Goal: Entertainment & Leisure: Consume media (video, audio)

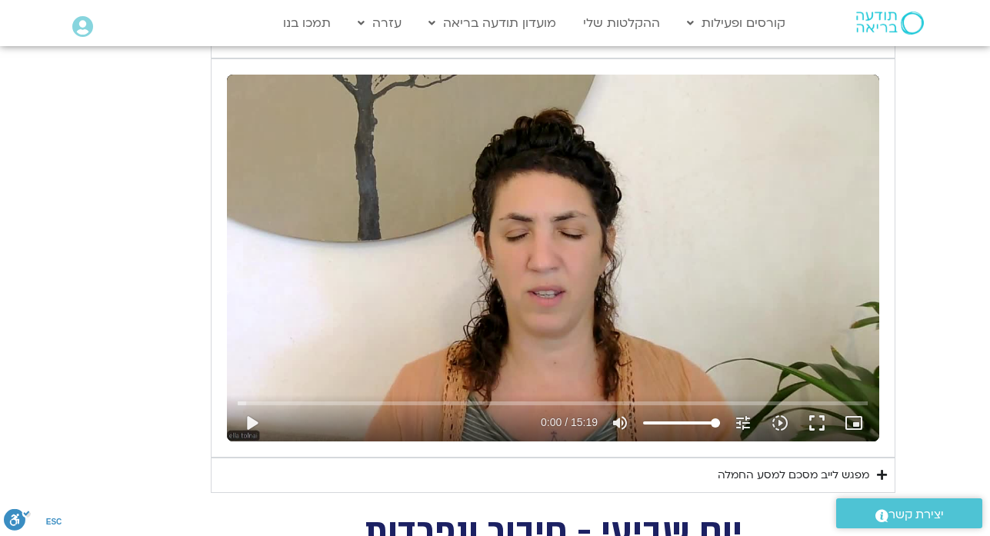
scroll to position [893, 0]
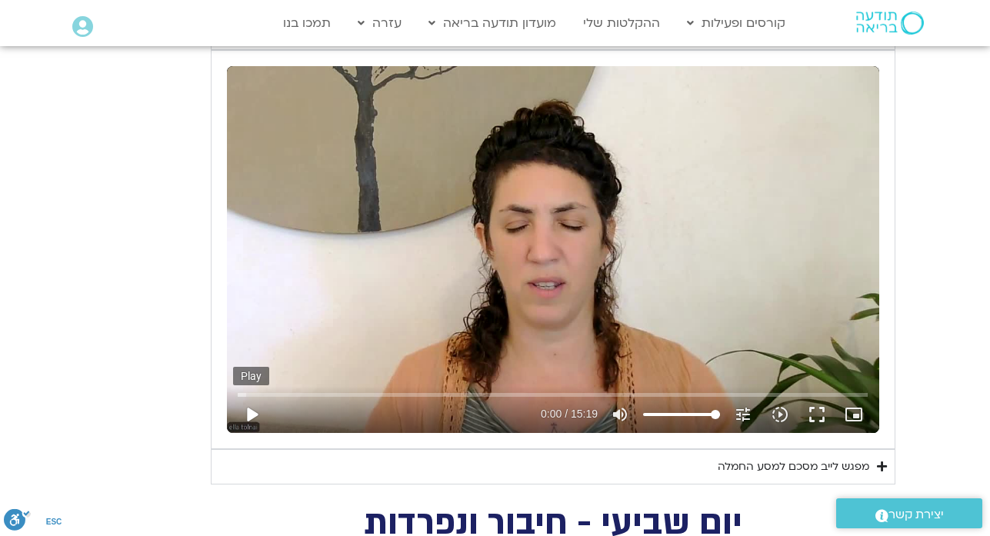
click at [254, 422] on button "play_arrow" at bounding box center [251, 414] width 37 height 37
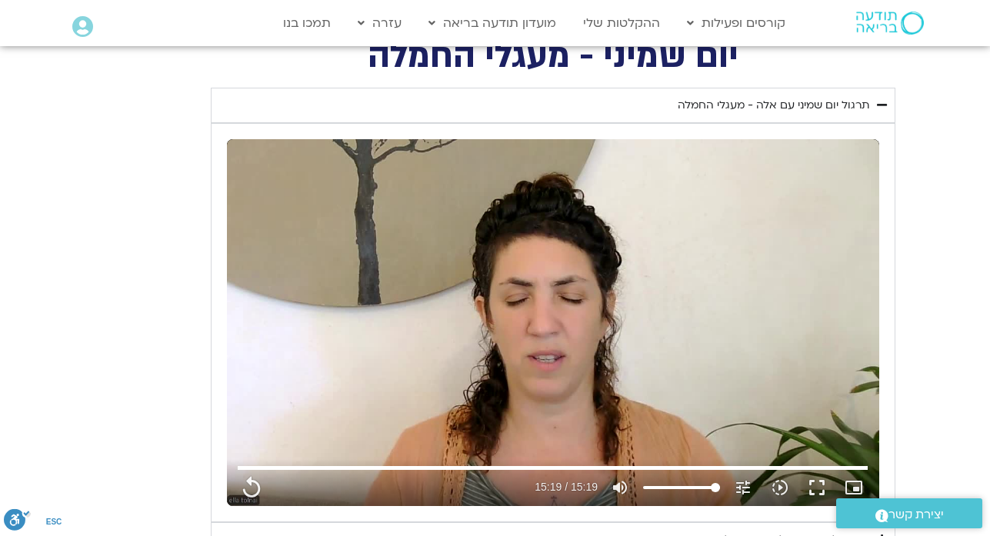
scroll to position [800, 0]
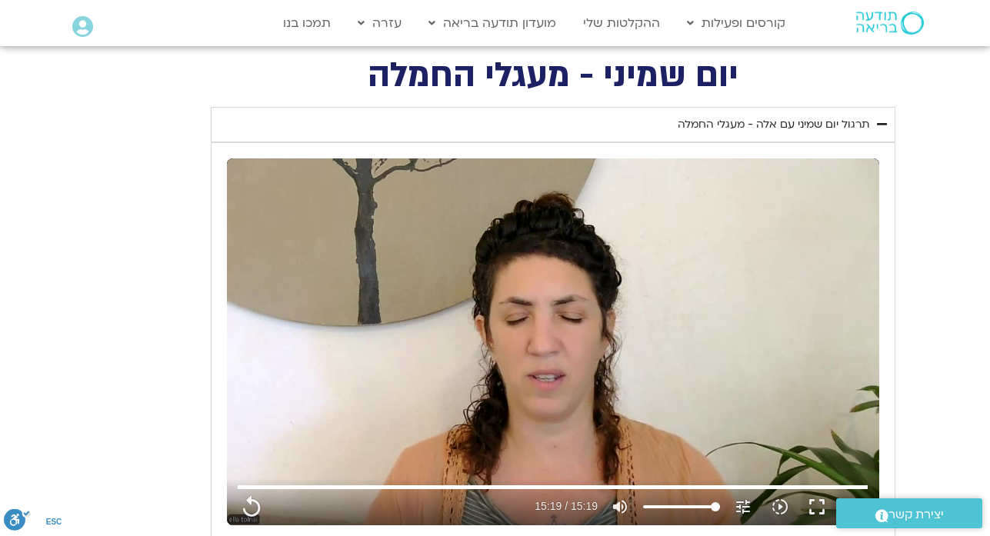
type input "919"
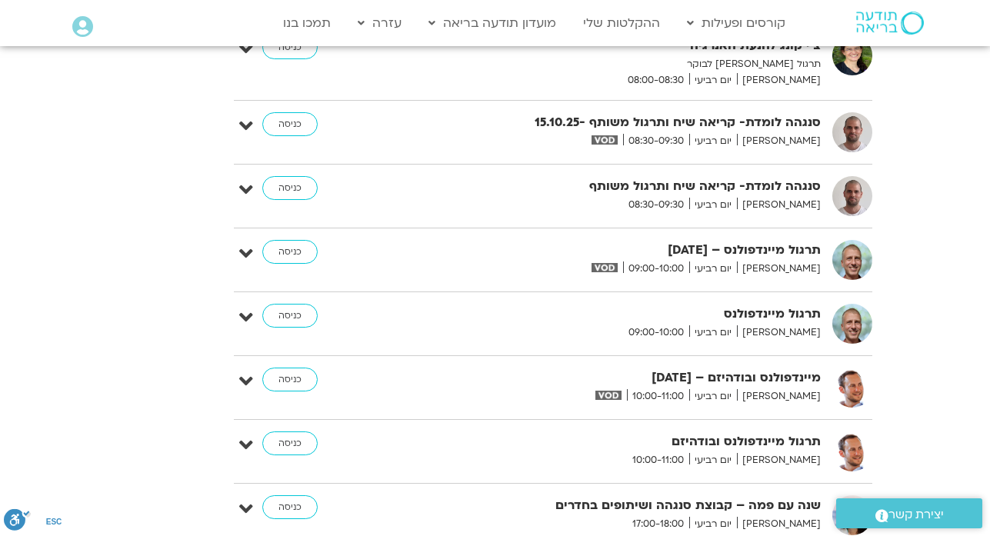
scroll to position [7179, 0]
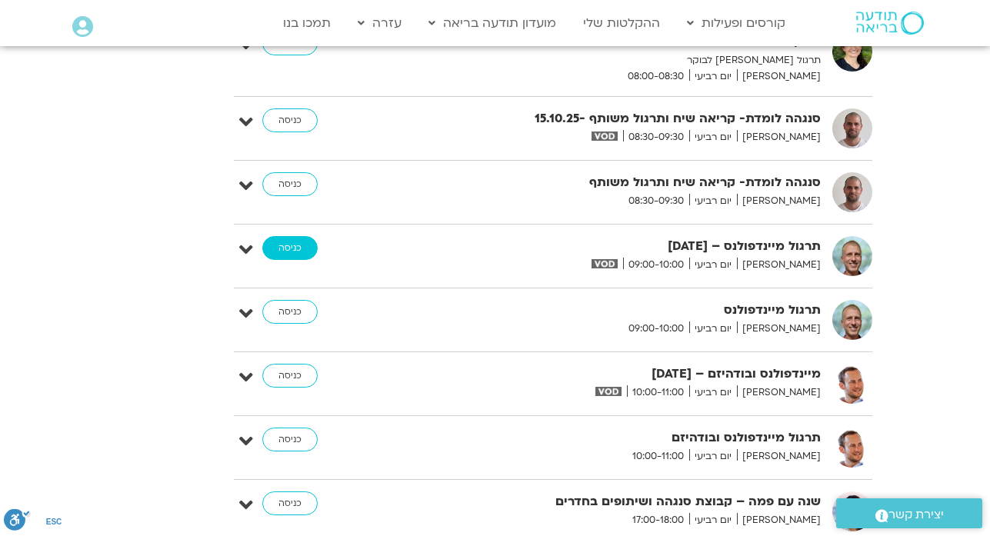
click at [302, 236] on link "כניסה" at bounding box center [289, 248] width 55 height 25
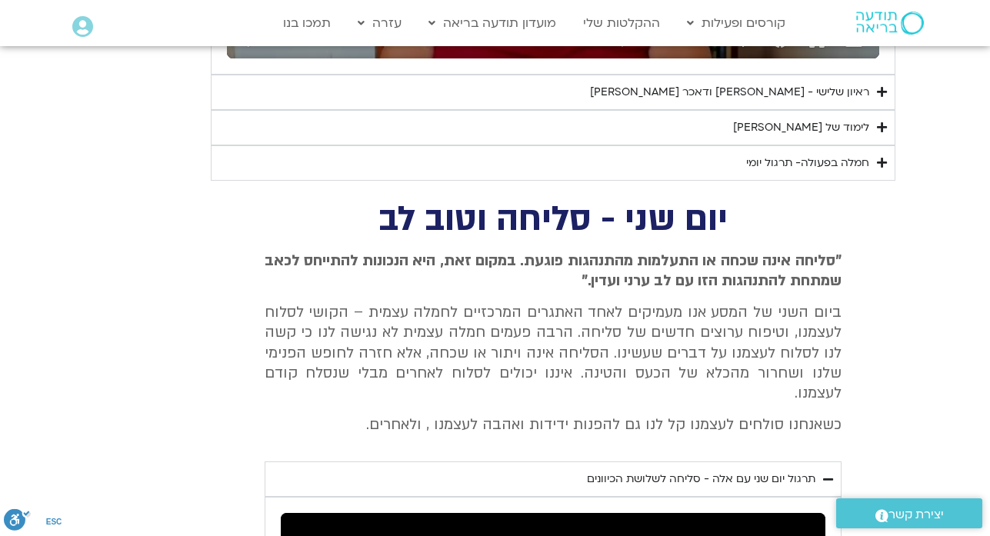
scroll to position [3632, 0]
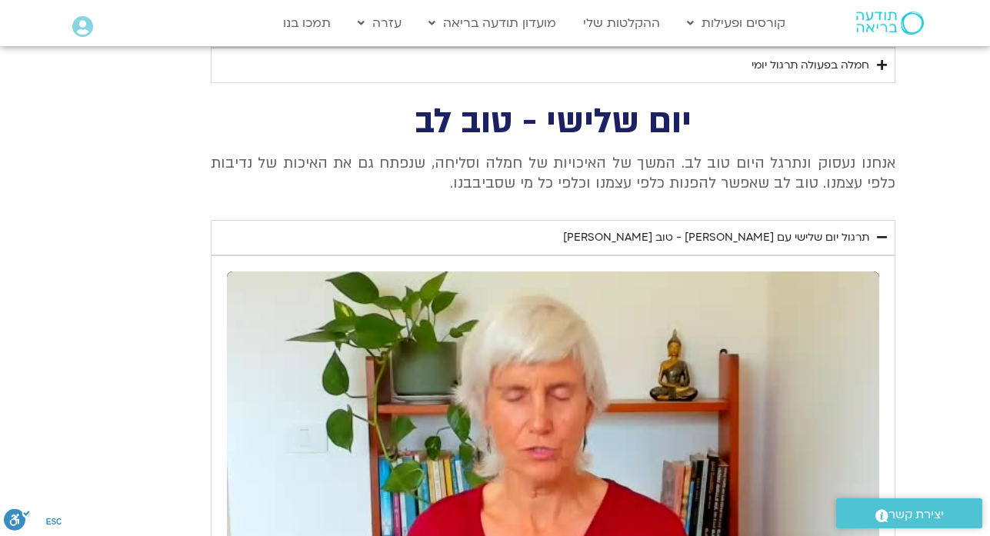
click at [713, 533] on div "Skip Ad play_arrow 0:00 / 14:11 volume_up Mute tune Resolution Auto 240p slow_m…" at bounding box center [553, 455] width 653 height 367
click at [657, 456] on div "Skip Ad pause 0:04 / 14:11 volume_up Mute tune Resolution Auto 240p slow_motion…" at bounding box center [553, 455] width 653 height 367
type input "4.129422"
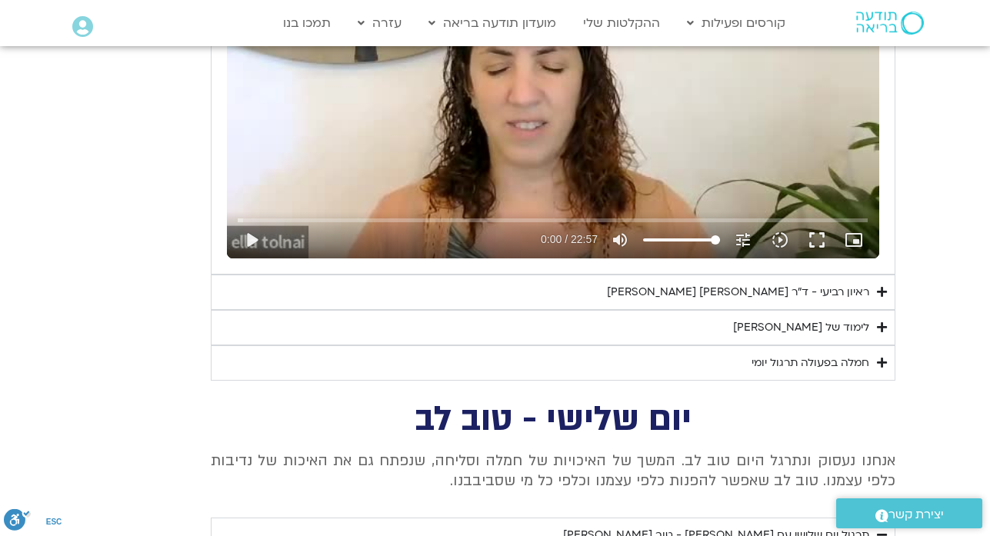
scroll to position [3324, 0]
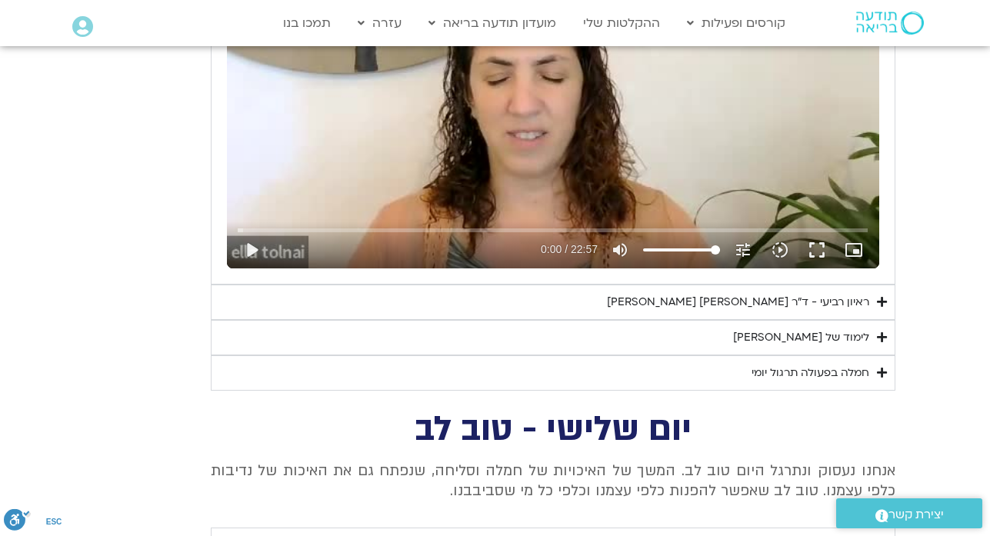
click at [826, 312] on div "ראיון רביעי - ד"ר [PERSON_NAME] [PERSON_NAME]" at bounding box center [738, 302] width 262 height 18
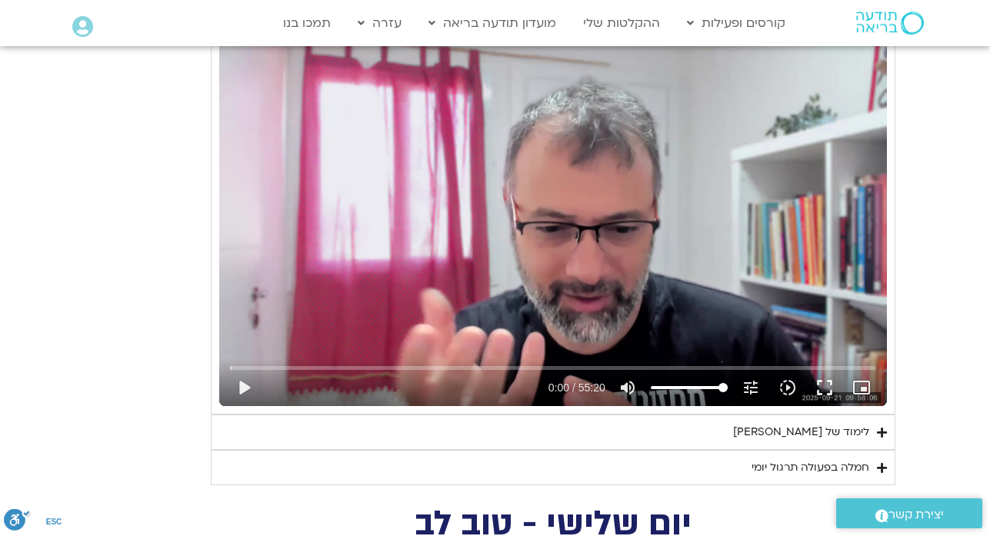
scroll to position [3632, 0]
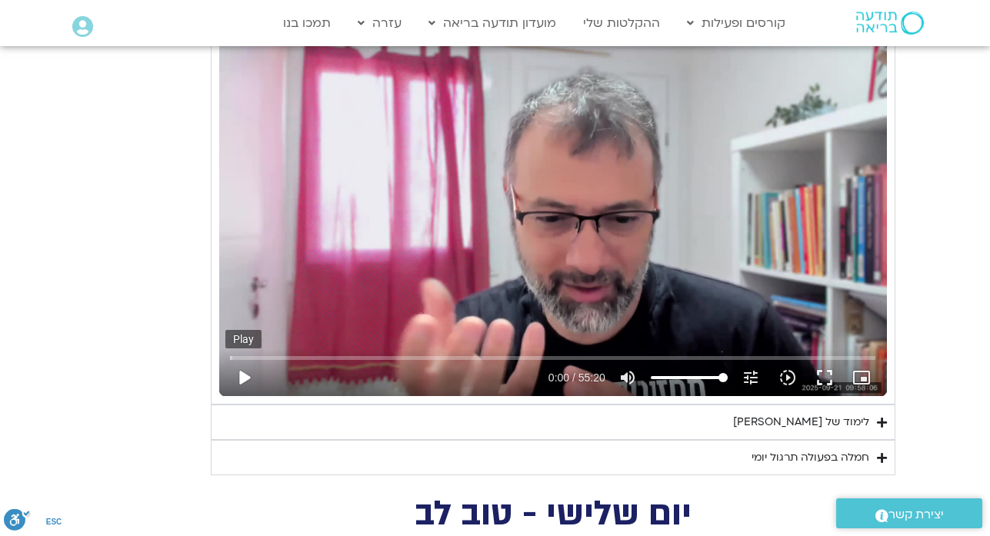
click at [240, 396] on button "play_arrow" at bounding box center [243, 377] width 37 height 37
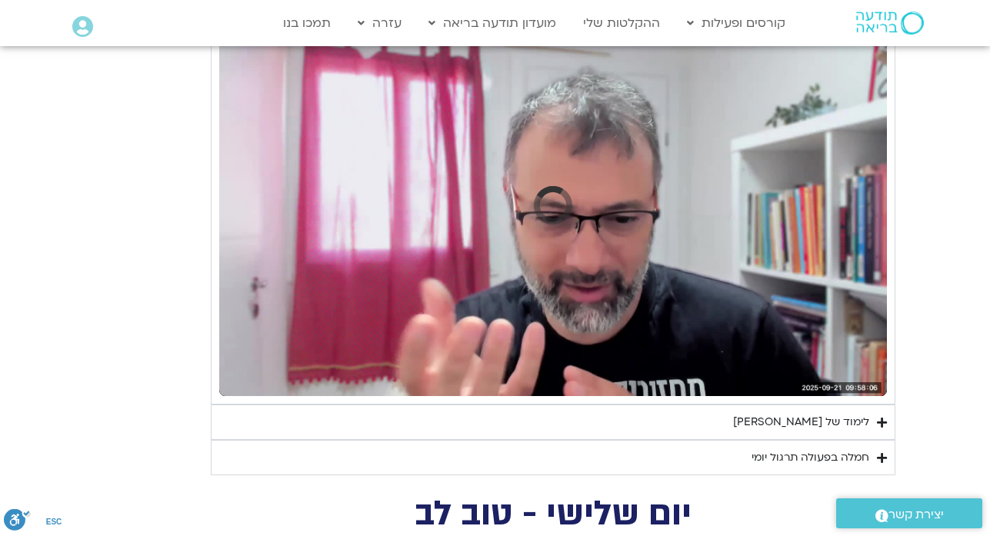
type input "88"
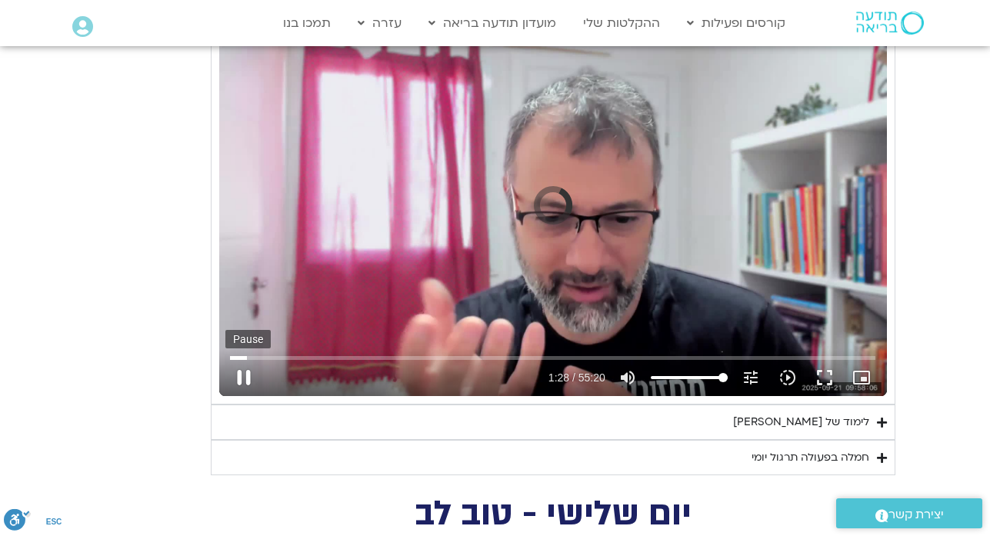
click at [243, 396] on button "pause" at bounding box center [243, 377] width 37 height 37
